Goal: Check status: Check status

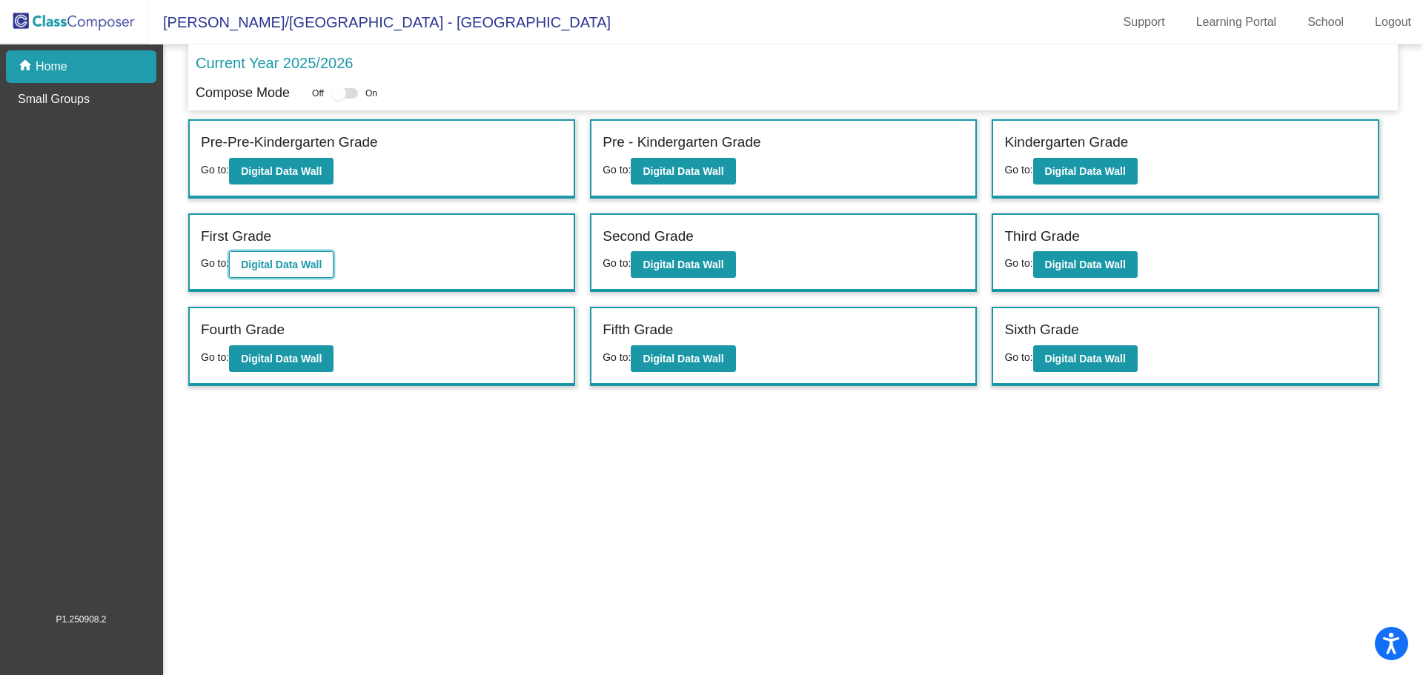
click at [294, 262] on b "Digital Data Wall" at bounding box center [281, 265] width 81 height 12
click at [696, 265] on b "Digital Data Wall" at bounding box center [682, 265] width 81 height 12
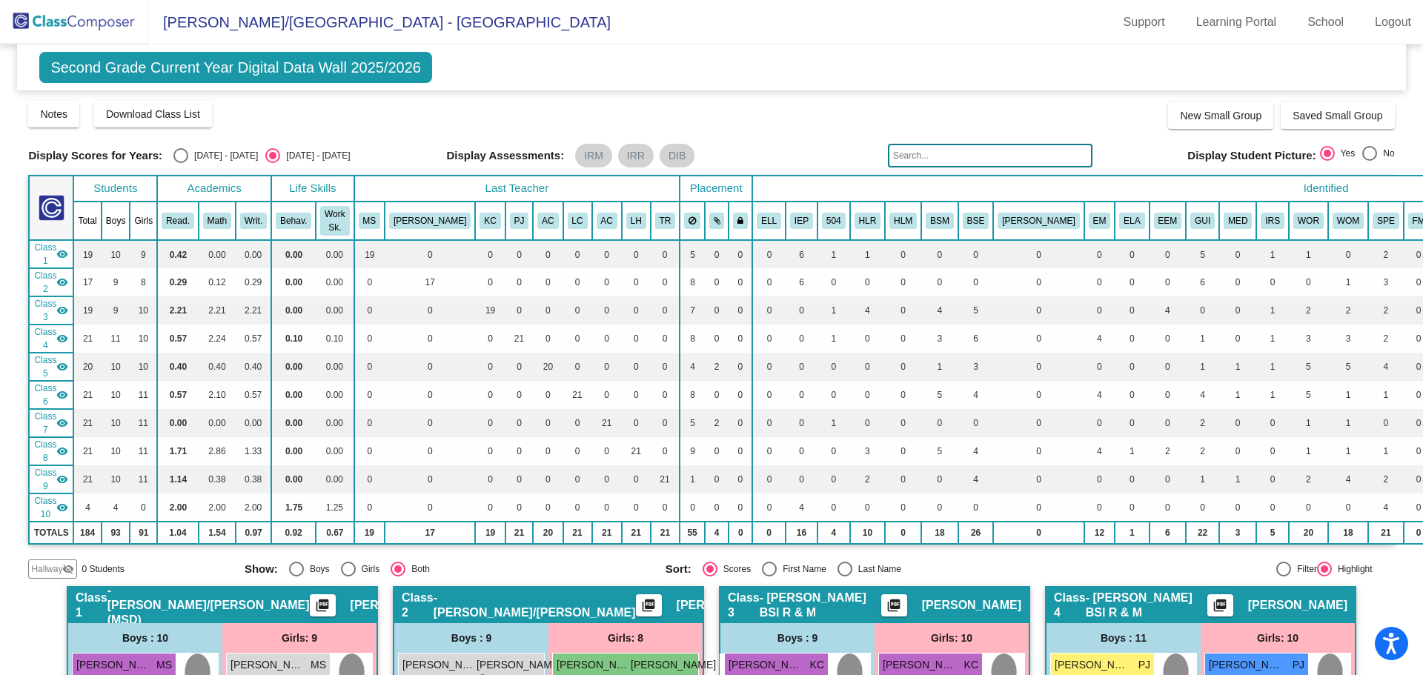
click at [939, 142] on div "Display Scores for Years: [DATE] - [DATE] [DATE] - [DATE] Grade/Archive Student…" at bounding box center [711, 338] width 1366 height 479
click at [940, 151] on input "text" at bounding box center [990, 156] width 205 height 24
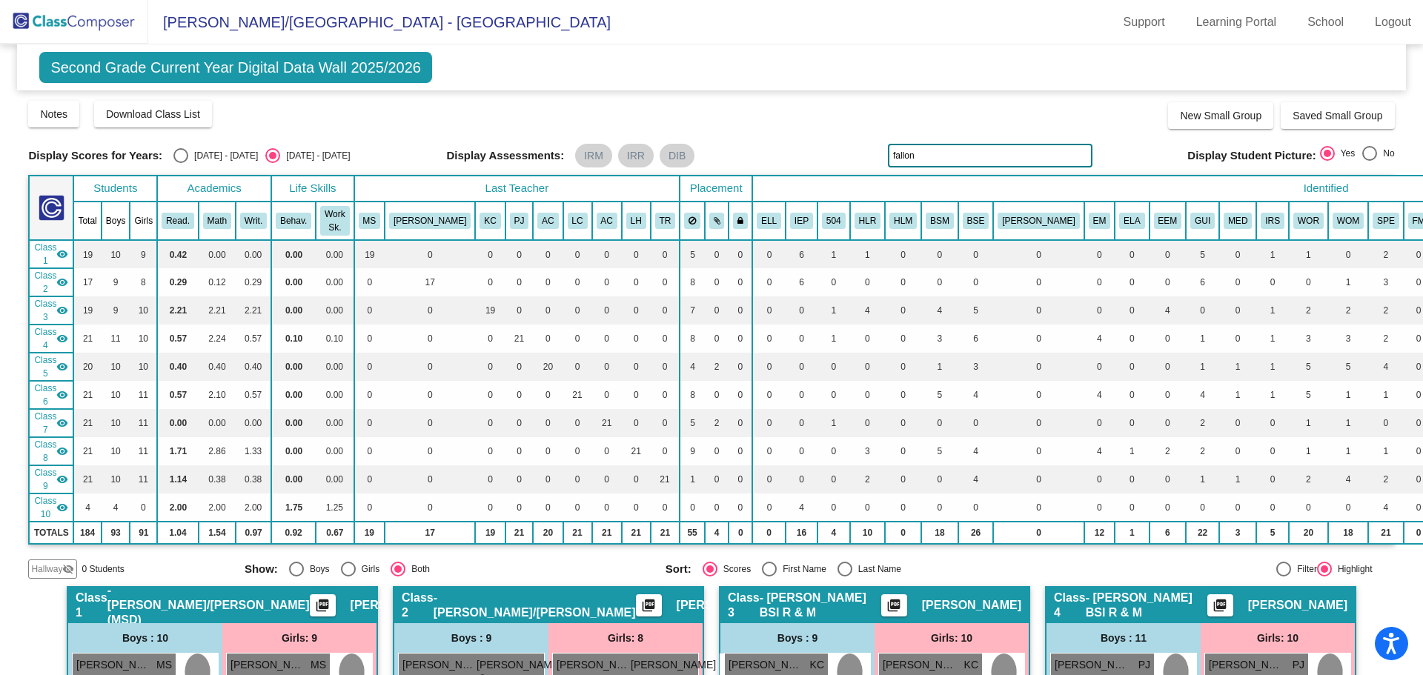
type input "fallon"
click at [909, 153] on input "fallon" at bounding box center [990, 156] width 205 height 24
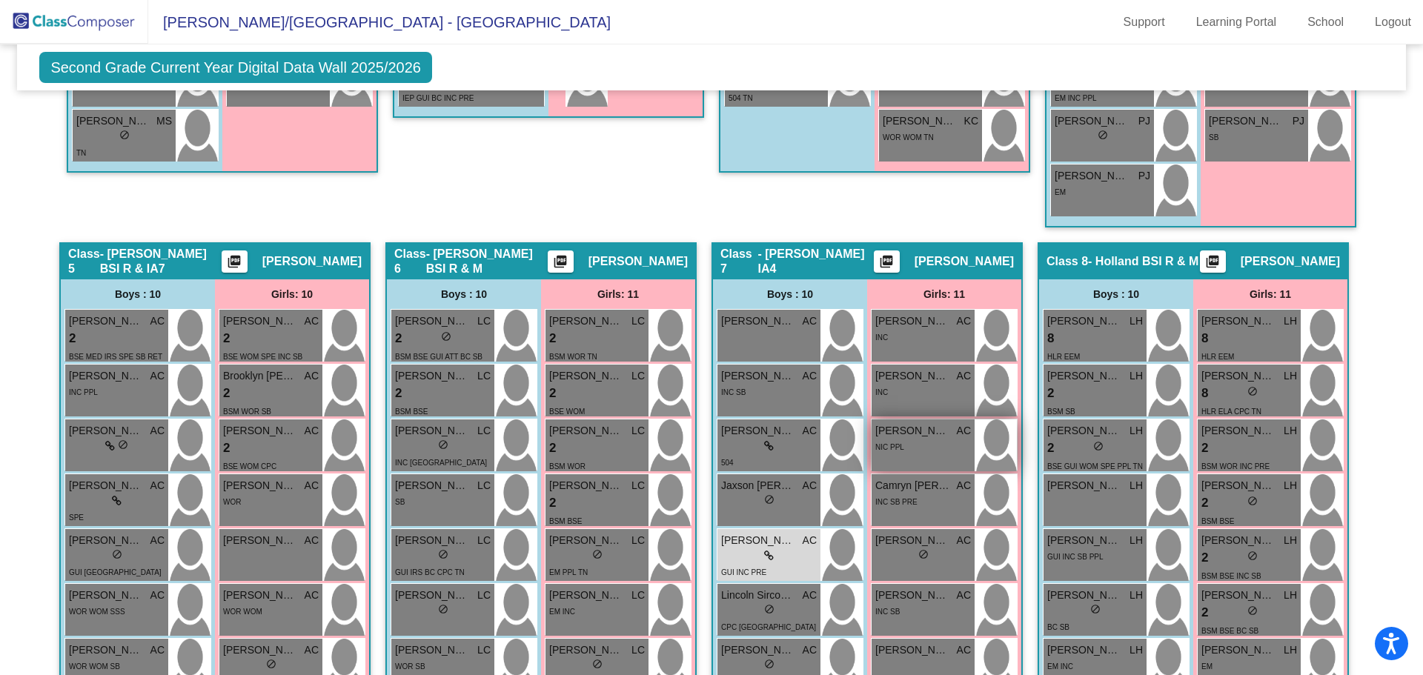
scroll to position [1260, 0]
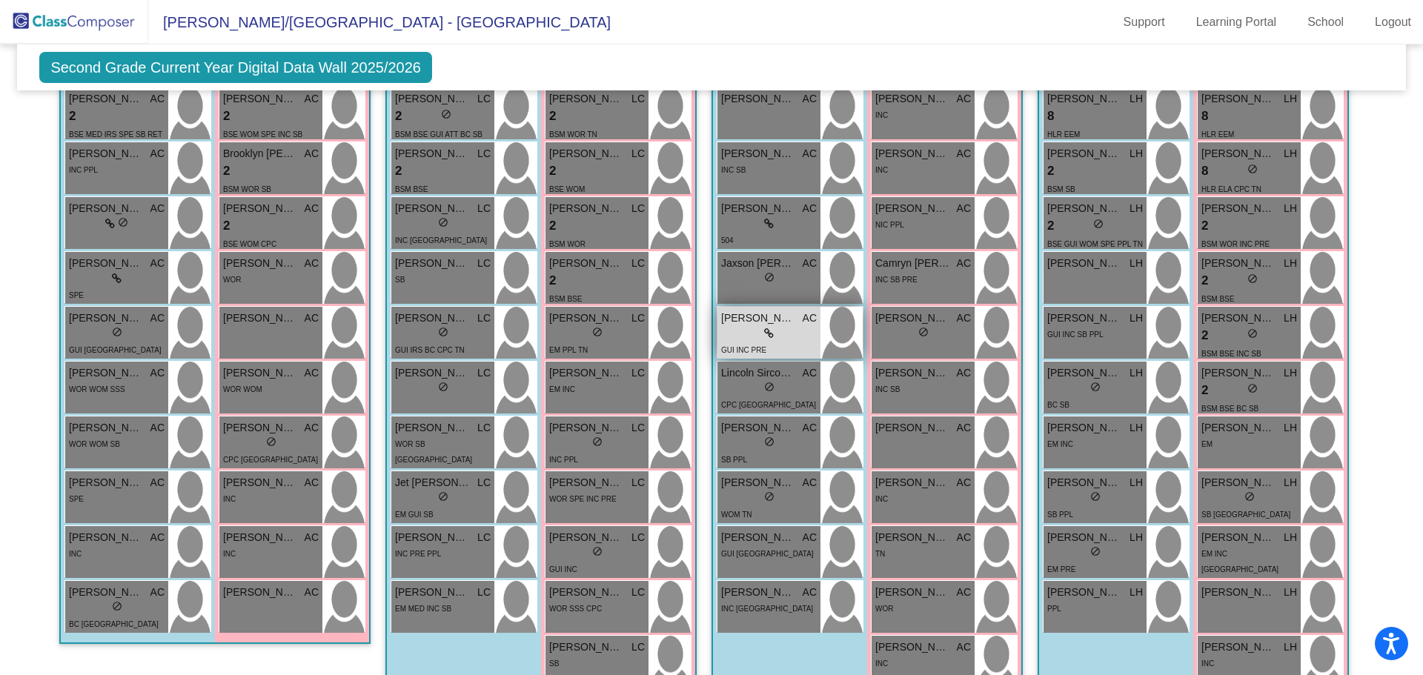
click at [773, 339] on div "lock do_not_disturb_alt" at bounding box center [769, 334] width 96 height 16
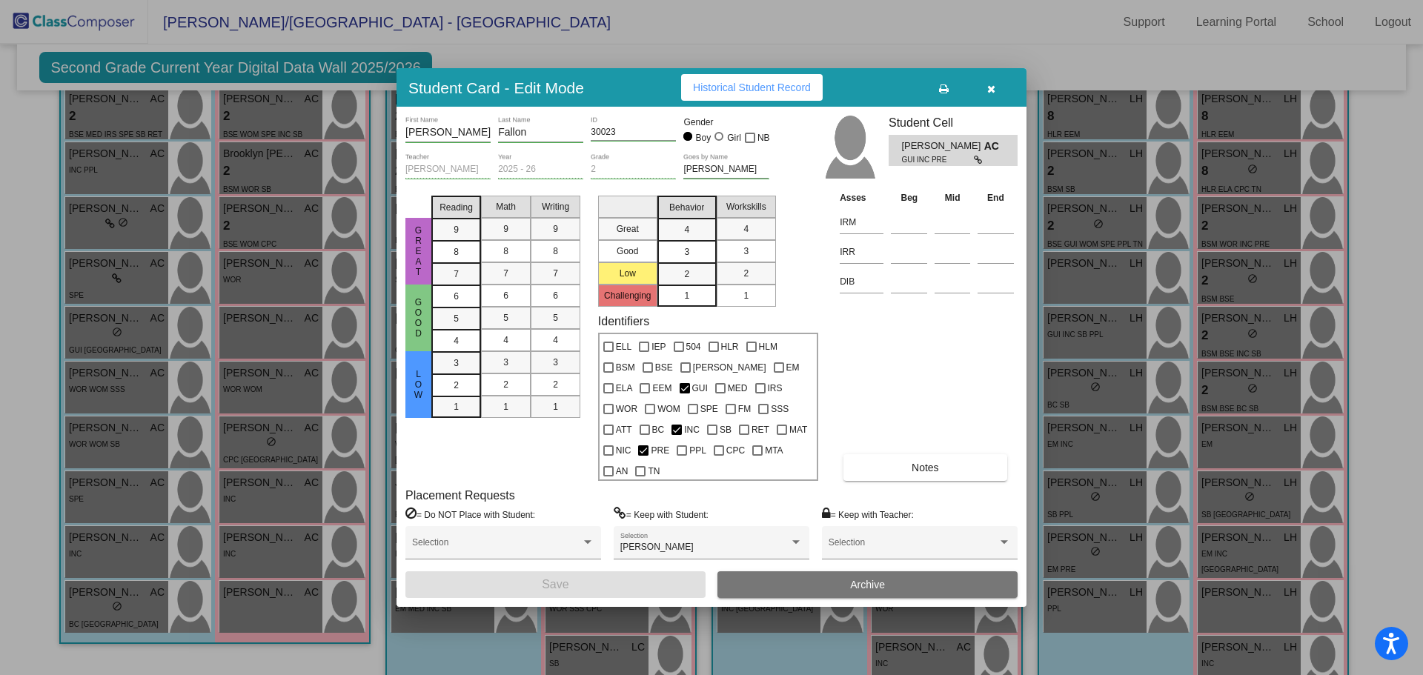
click at [697, 93] on span "Historical Student Record" at bounding box center [752, 88] width 118 height 12
click at [987, 94] on icon "button" at bounding box center [991, 89] width 8 height 10
